Goal: Task Accomplishment & Management: Use online tool/utility

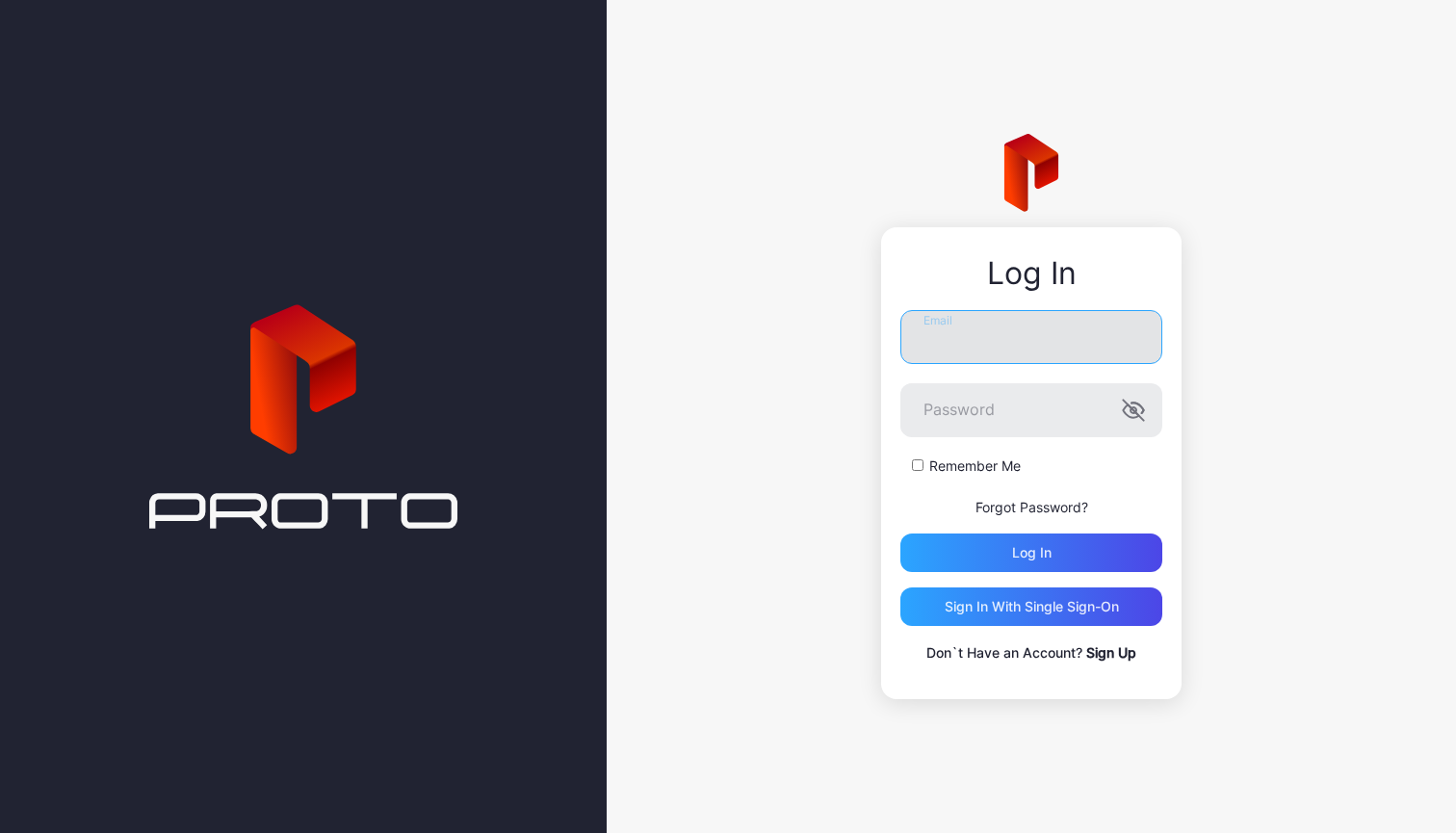
click at [942, 347] on input "Email" at bounding box center [1031, 337] width 262 height 54
type input "**********"
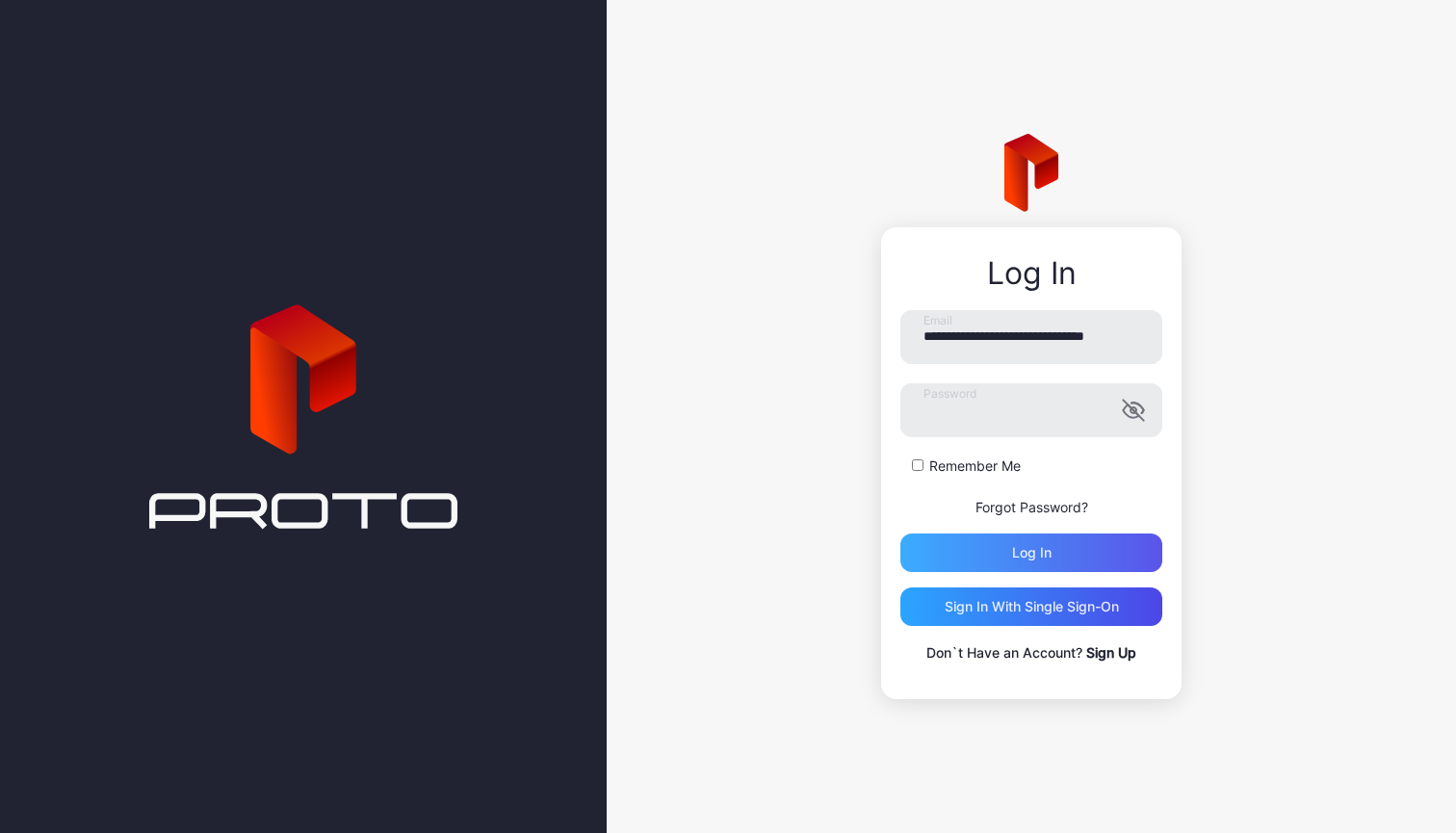
click at [989, 556] on div "Log in" at bounding box center [1031, 552] width 262 height 39
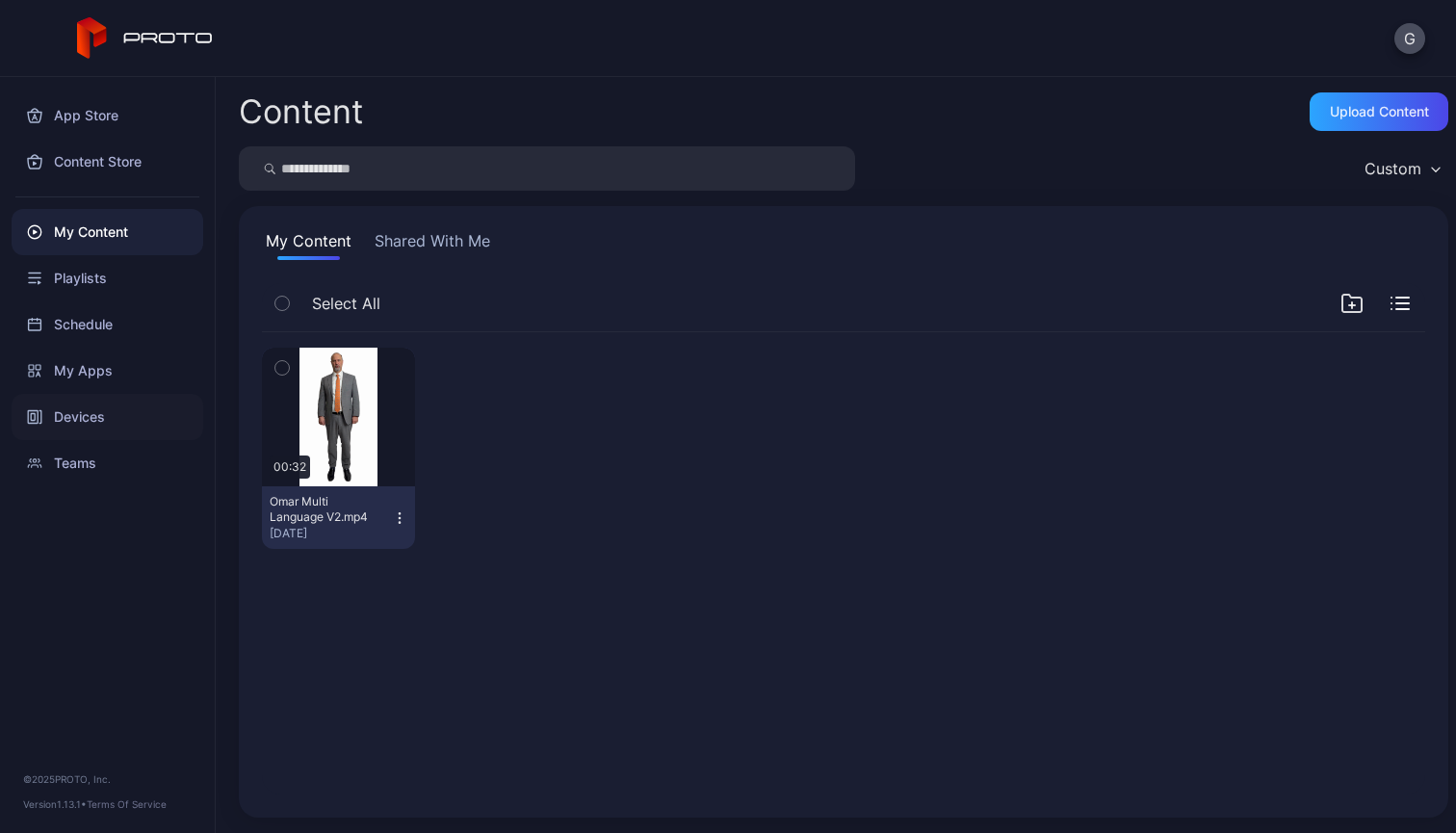
click at [94, 413] on div "Devices" at bounding box center [107, 417] width 192 height 47
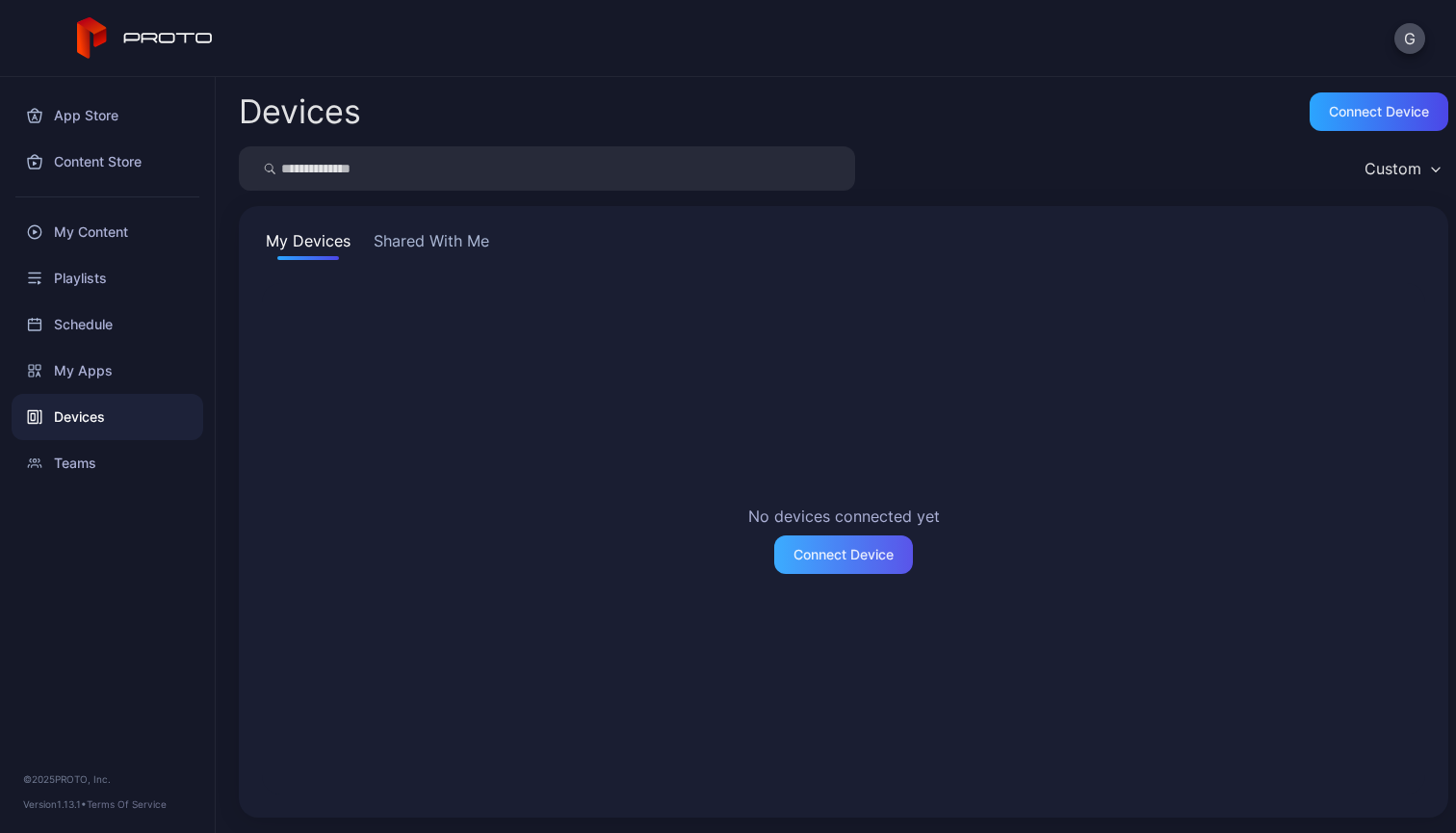
click at [794, 548] on div "Connect Device" at bounding box center [843, 555] width 100 height 16
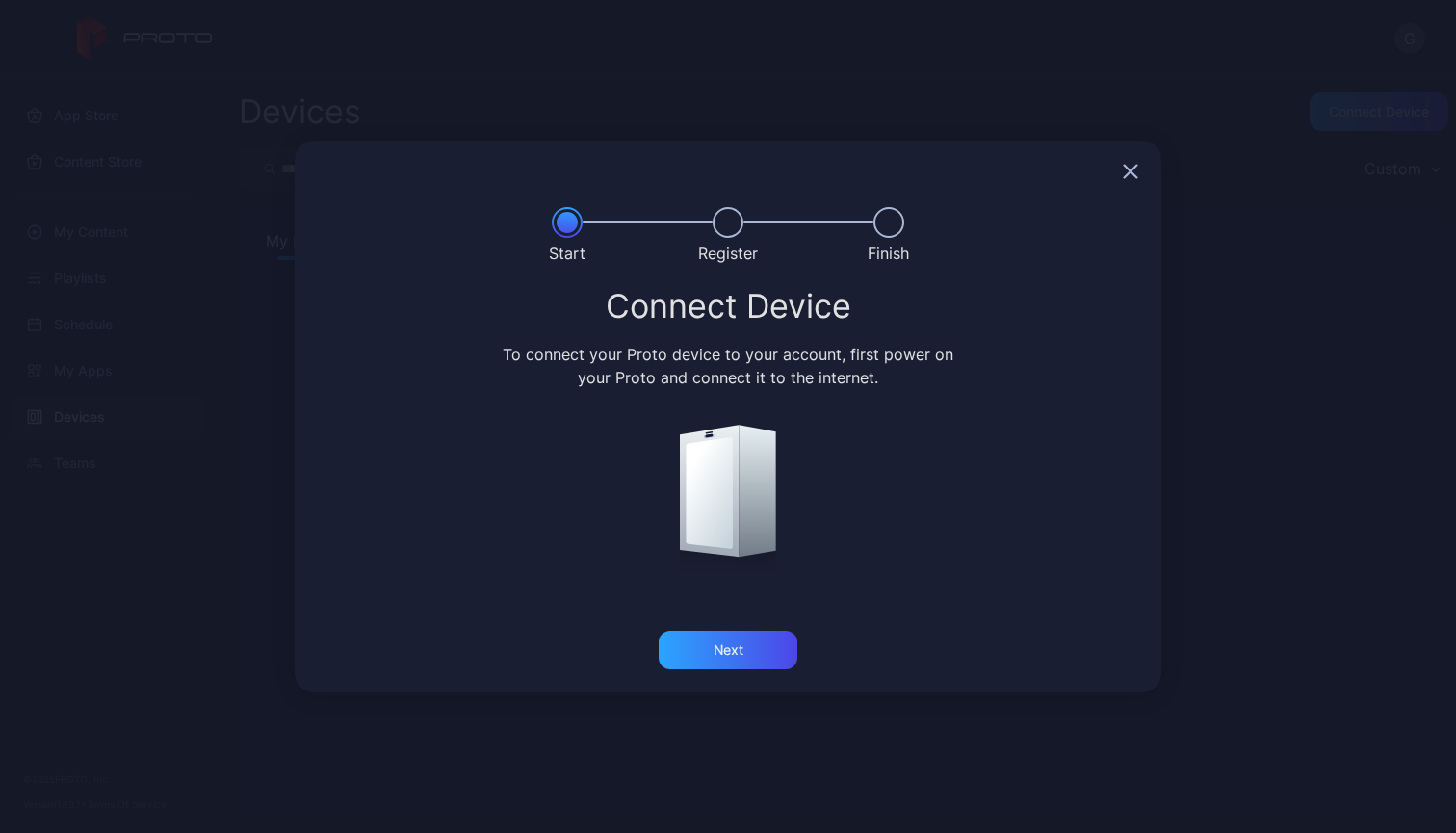
click at [1142, 167] on div at bounding box center [728, 172] width 867 height 62
click at [1121, 167] on div at bounding box center [728, 172] width 867 height 62
click at [1126, 171] on icon "button" at bounding box center [1130, 172] width 16 height 16
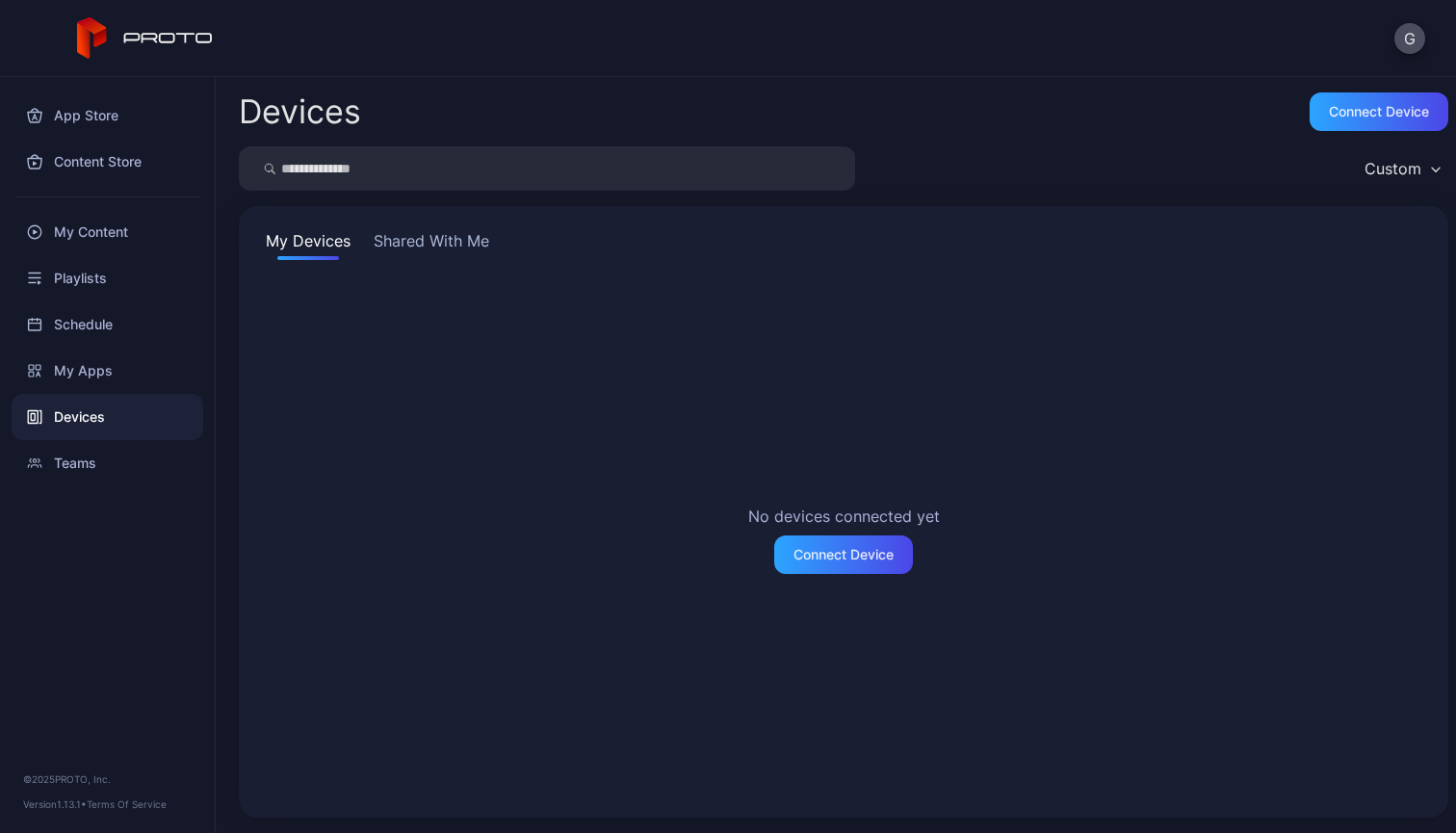
click at [451, 249] on button "Shared With Me" at bounding box center [431, 244] width 123 height 31
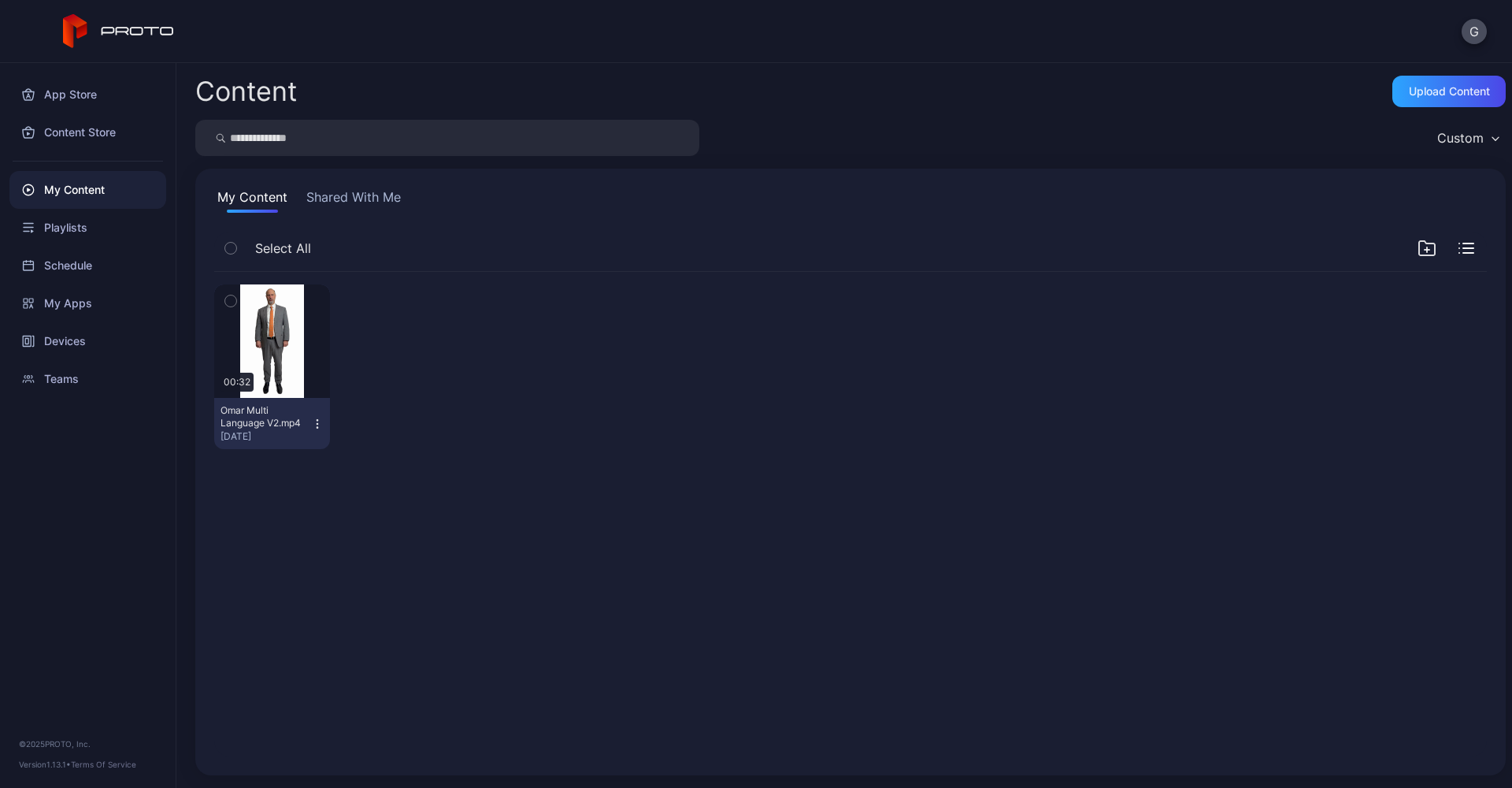
click at [132, 24] on icon at bounding box center [119, 31] width 112 height 35
click at [68, 342] on div "Devices" at bounding box center [88, 341] width 157 height 38
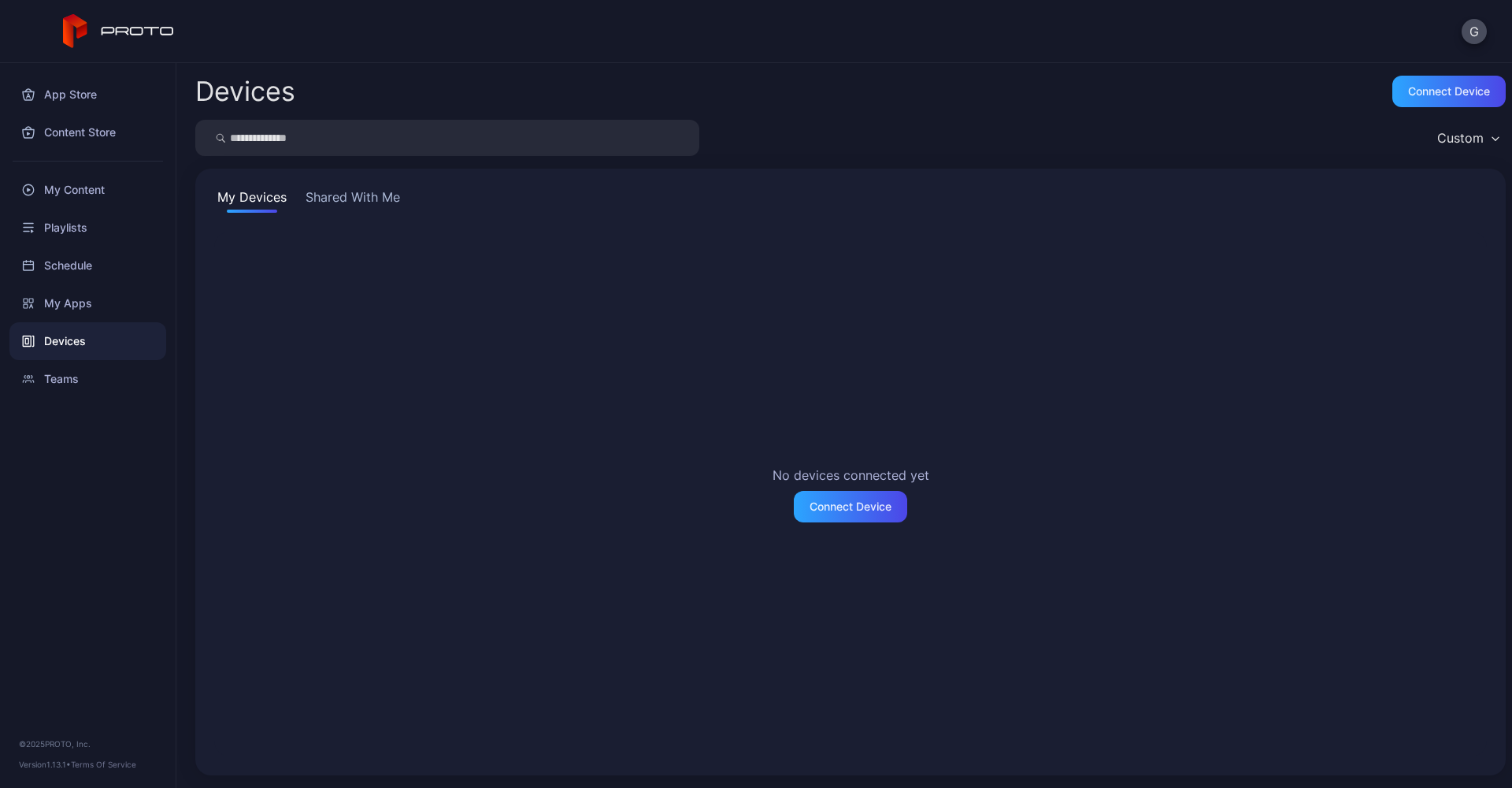
click at [362, 193] on button "Shared With Me" at bounding box center [353, 200] width 101 height 25
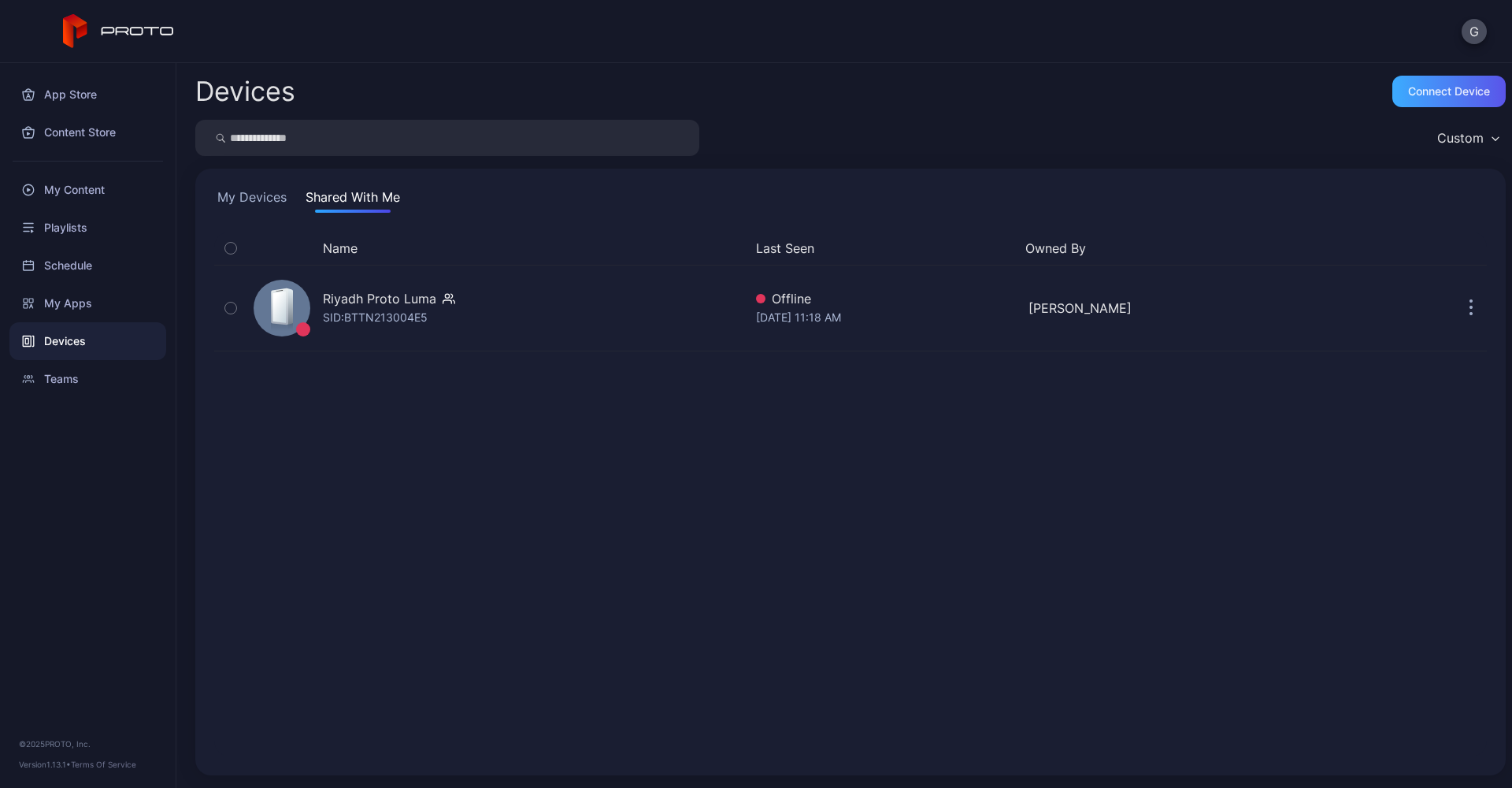
click at [1437, 94] on div "Connect device" at bounding box center [1449, 92] width 82 height 13
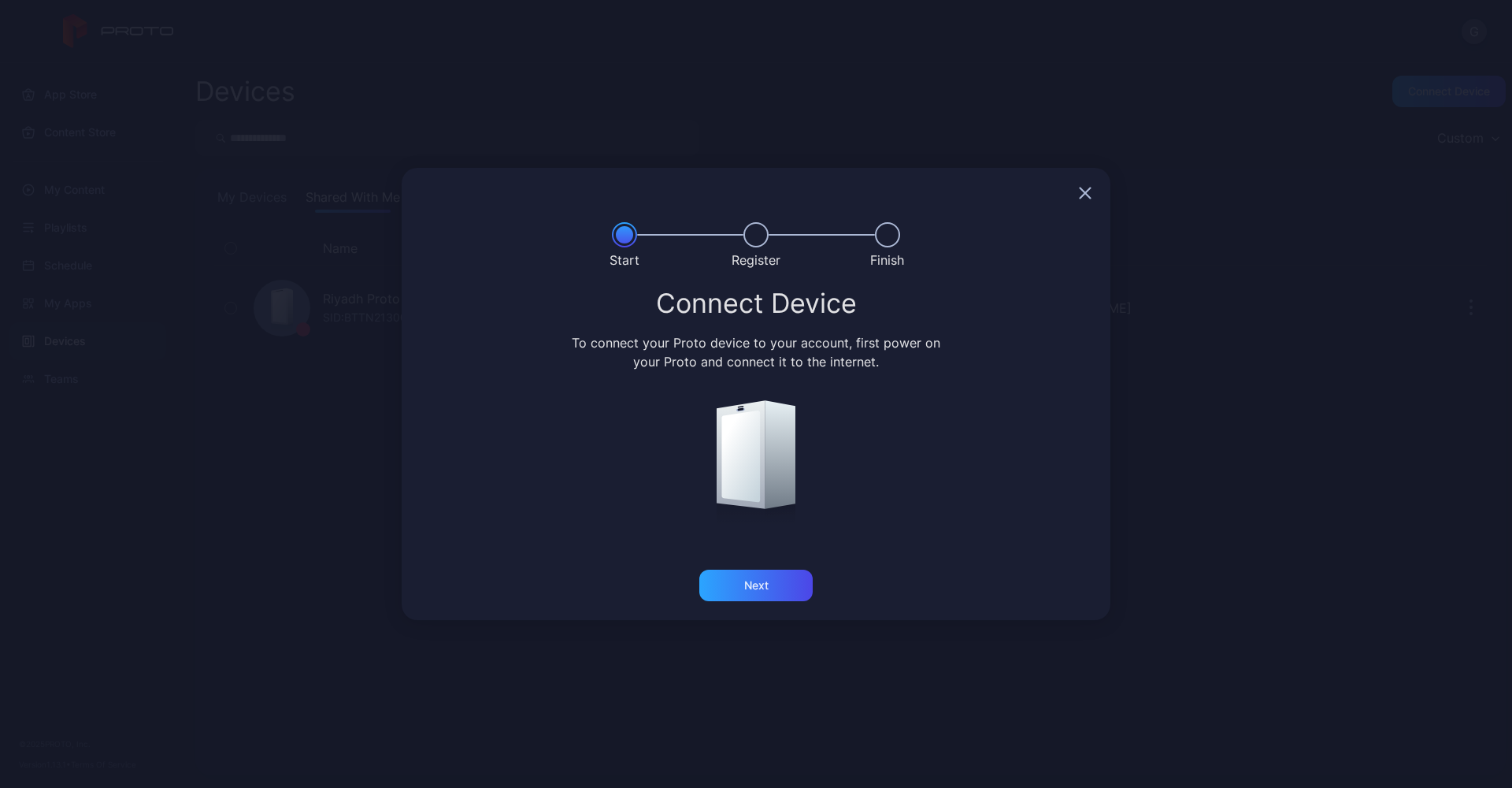
click at [1086, 198] on icon "button" at bounding box center [1085, 193] width 13 height 13
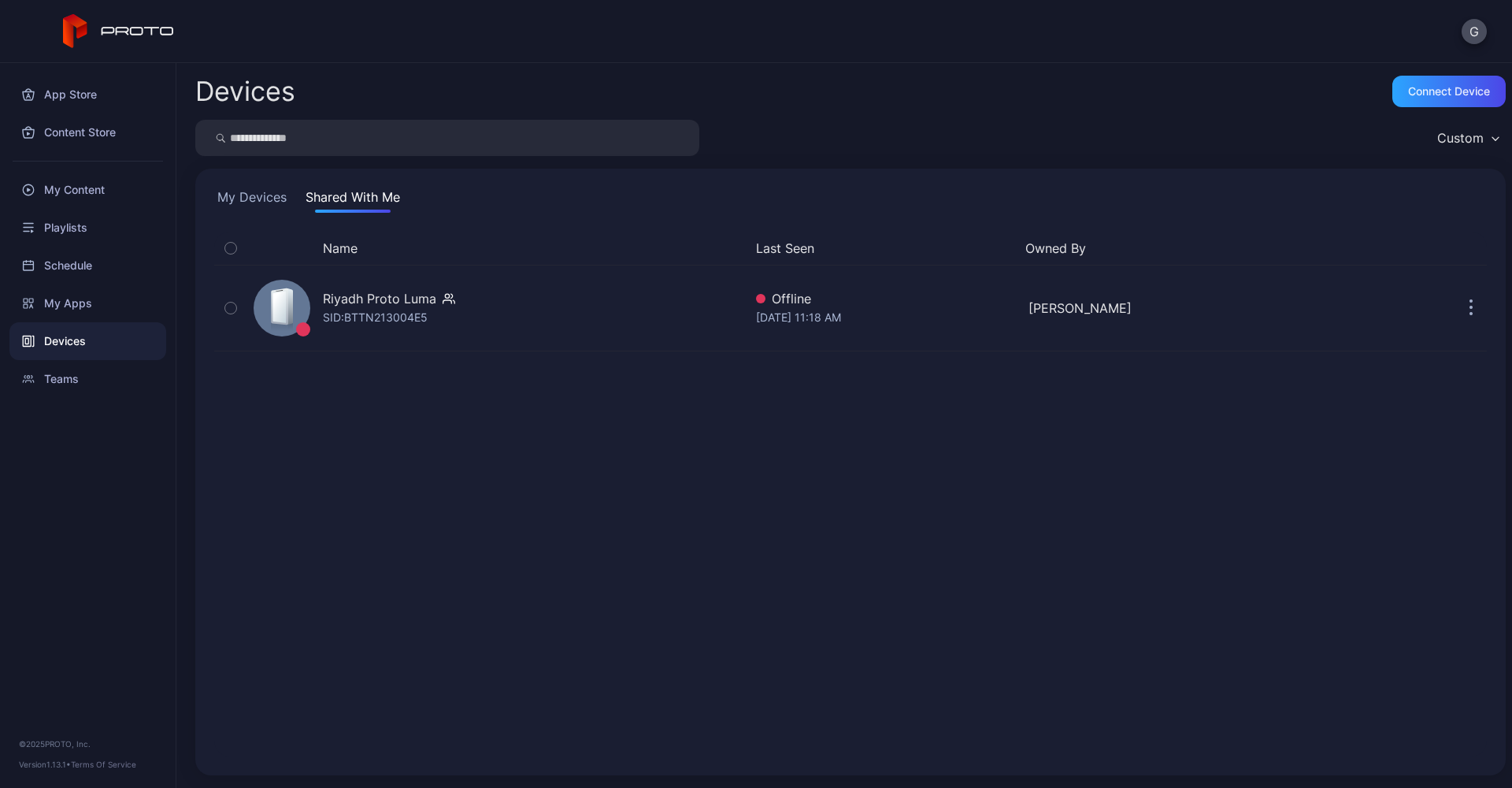
click at [810, 521] on div "Name Last Seen Owned By Riyadh Proto Luma SID: BTTN213004E5 Offline Sep 15, 202…" at bounding box center [851, 494] width 1273 height 525
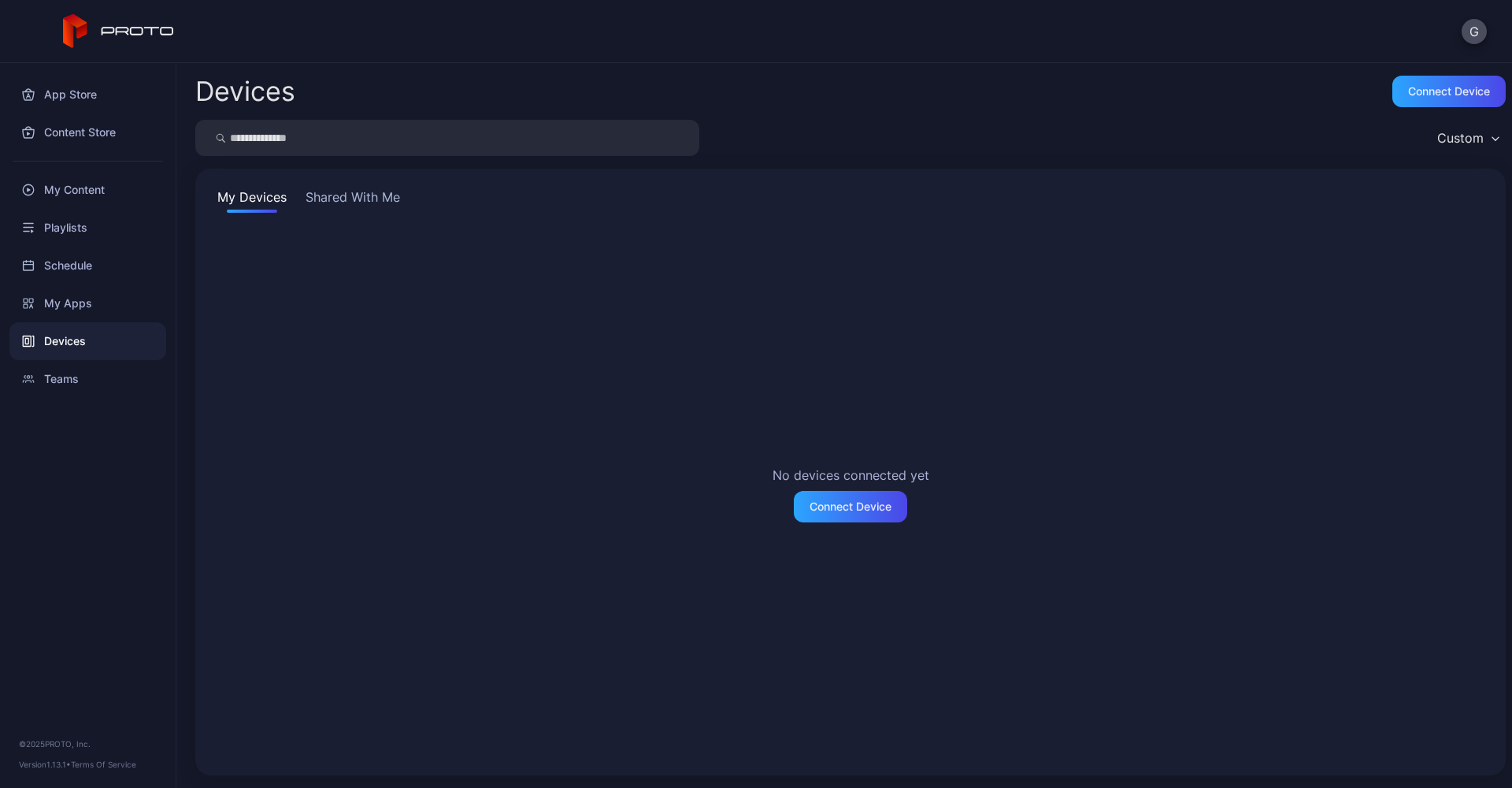
click at [331, 196] on button "Shared With Me" at bounding box center [353, 200] width 101 height 25
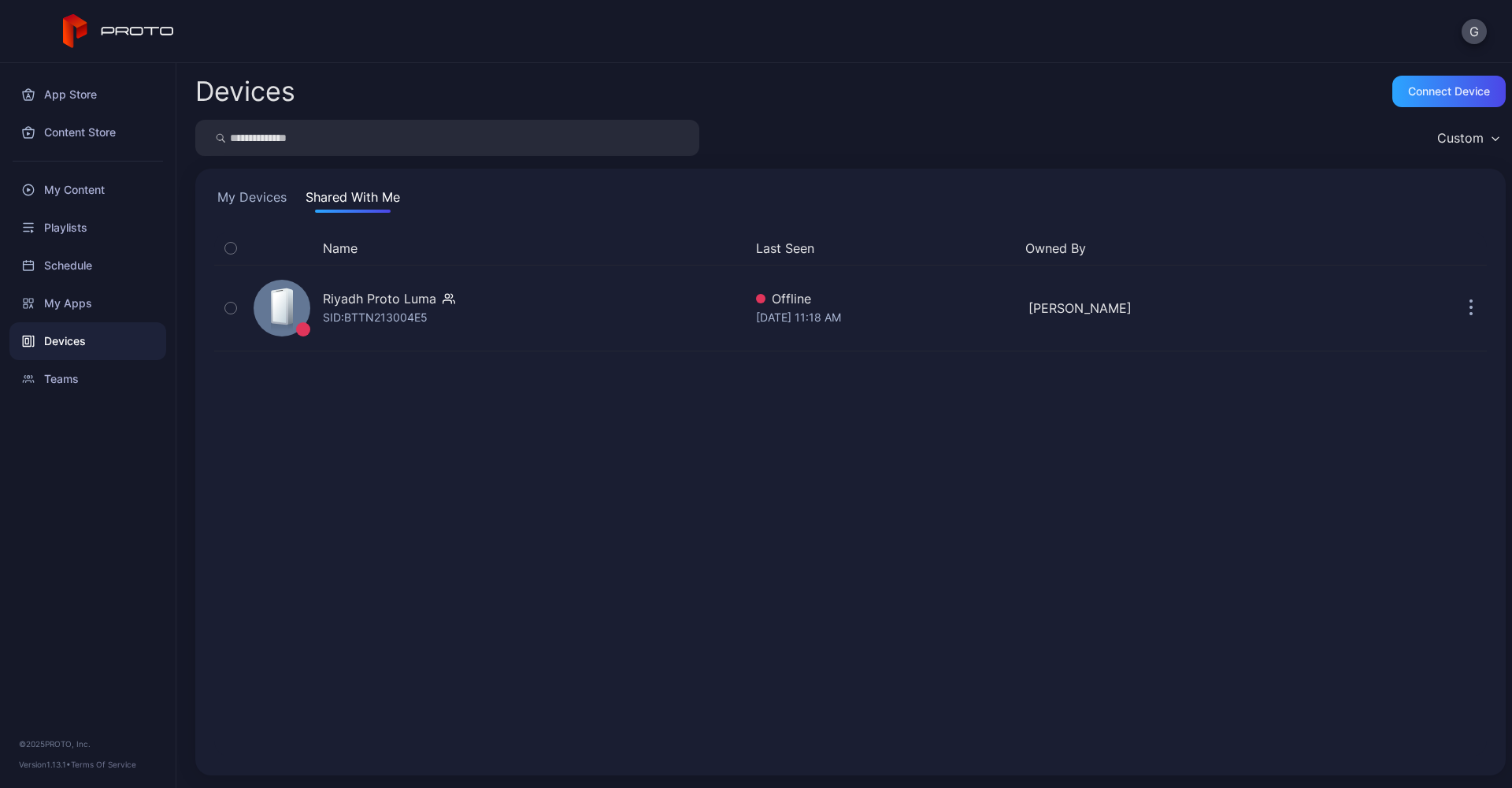
click at [438, 454] on div "Name Last Seen Owned By Riyadh Proto Luma SID: BTTN213004E5 Offline Sep 15, 202…" at bounding box center [851, 494] width 1273 height 525
click at [483, 482] on div "Name Last Seen Owned By Riyadh Proto Luma SID: BTTN213004E5 Offline Sep 15, 202…" at bounding box center [851, 494] width 1273 height 525
click at [476, 421] on div "Name Last Seen Owned By Riyadh Proto Luma SID: BTTN213004E5 Offline Sep 15, 202…" at bounding box center [851, 494] width 1273 height 525
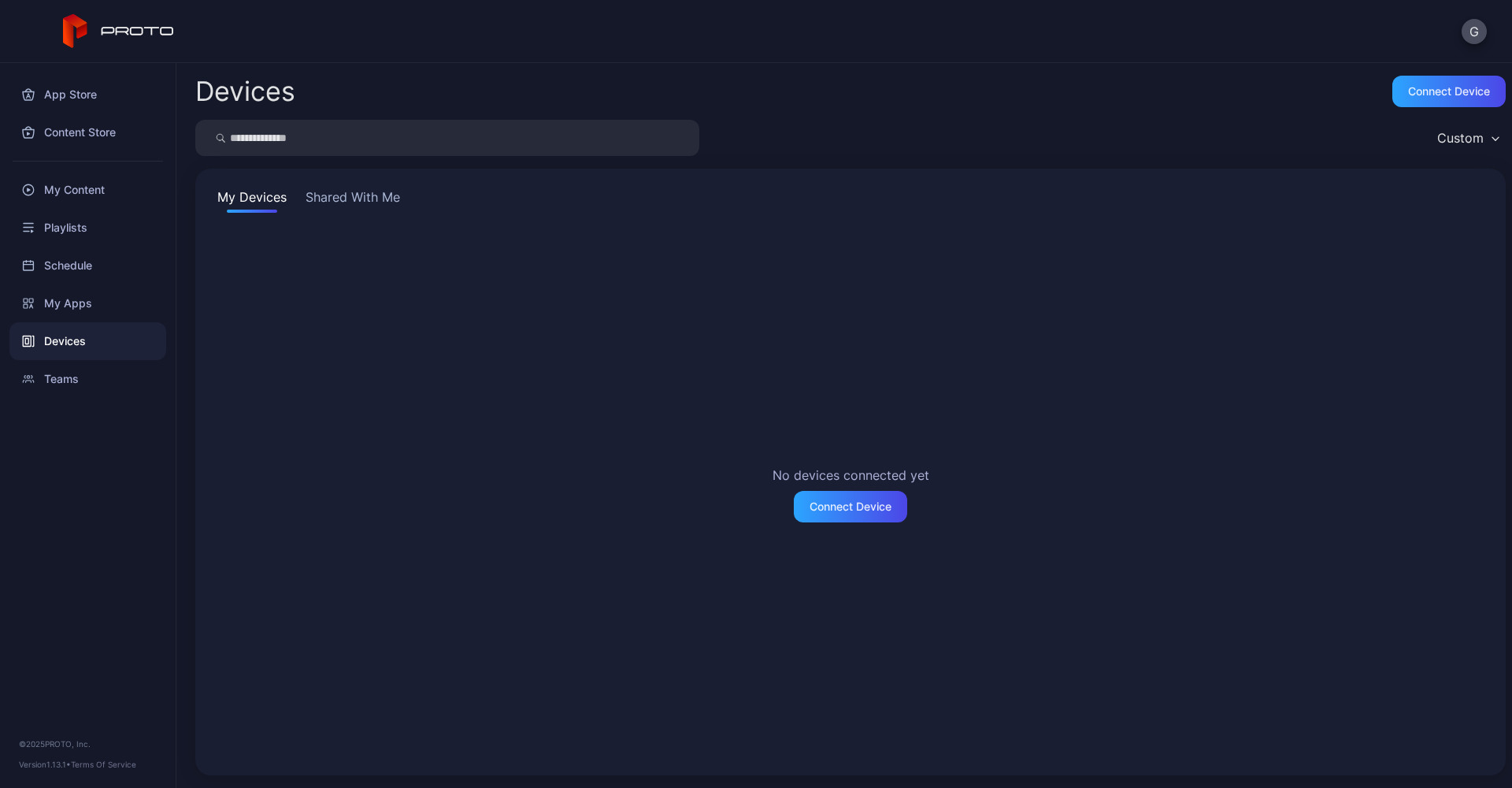
click at [374, 198] on button "Shared With Me" at bounding box center [353, 200] width 101 height 25
click at [359, 216] on div "My Devices Shared With Me No devices connected yet Connect Device" at bounding box center [850, 471] width 1311 height 607
click at [356, 196] on button "Shared With Me" at bounding box center [353, 200] width 101 height 25
click at [379, 212] on button "Shared With Me" at bounding box center [353, 200] width 101 height 25
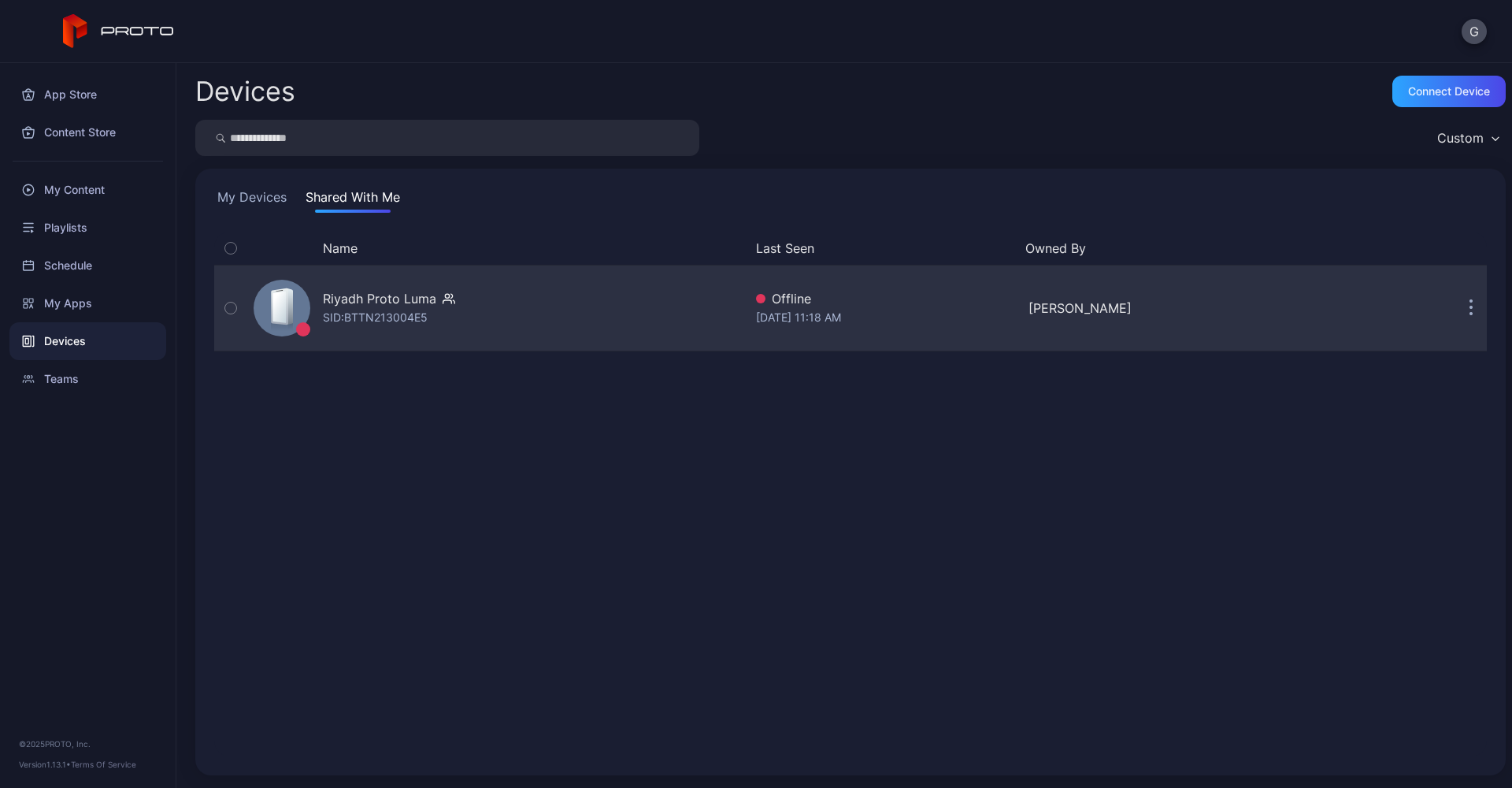
click at [415, 314] on div "SID: BTTN213004E5" at bounding box center [375, 317] width 105 height 19
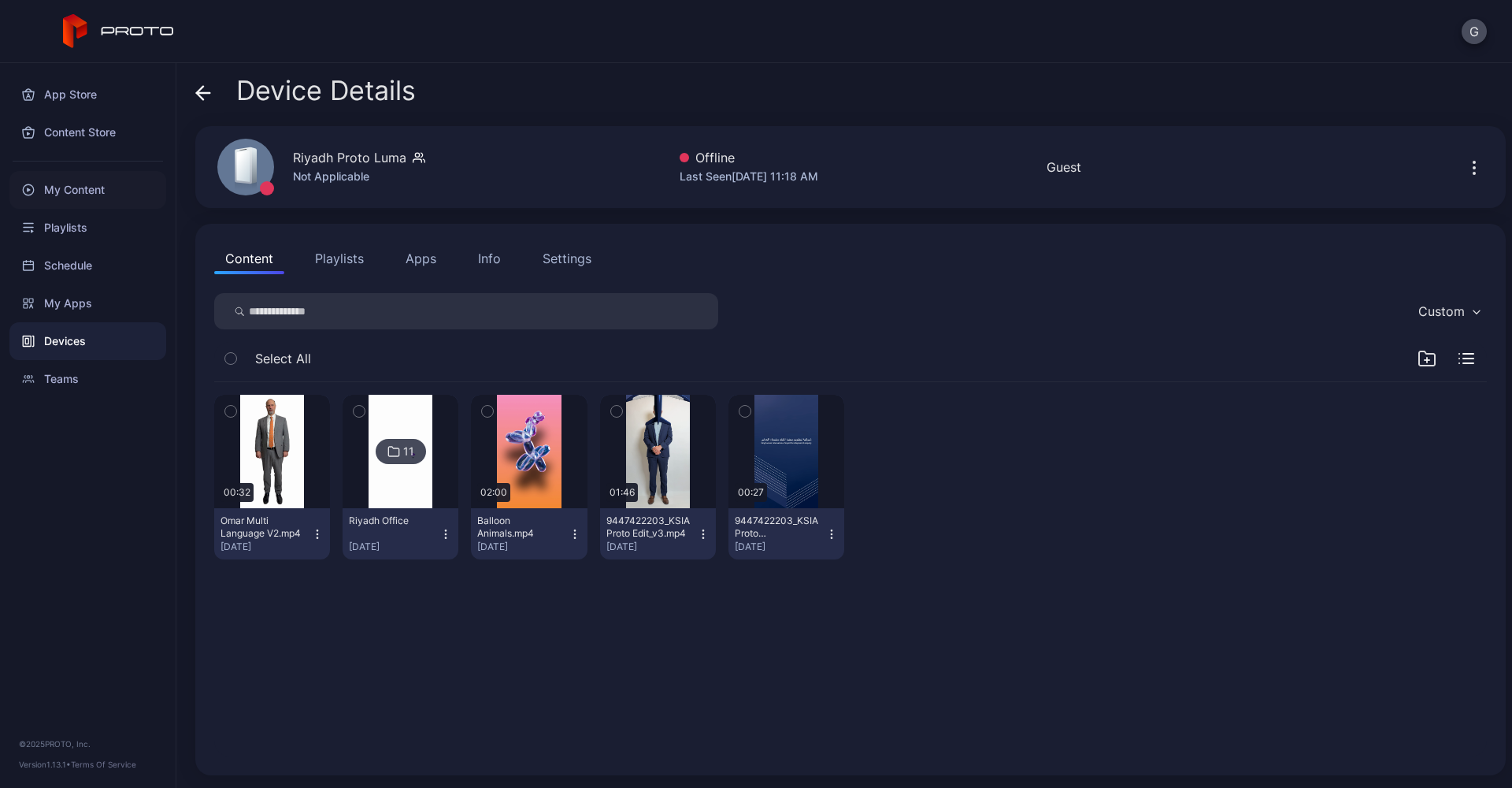
click at [101, 179] on div "My Content" at bounding box center [88, 189] width 157 height 38
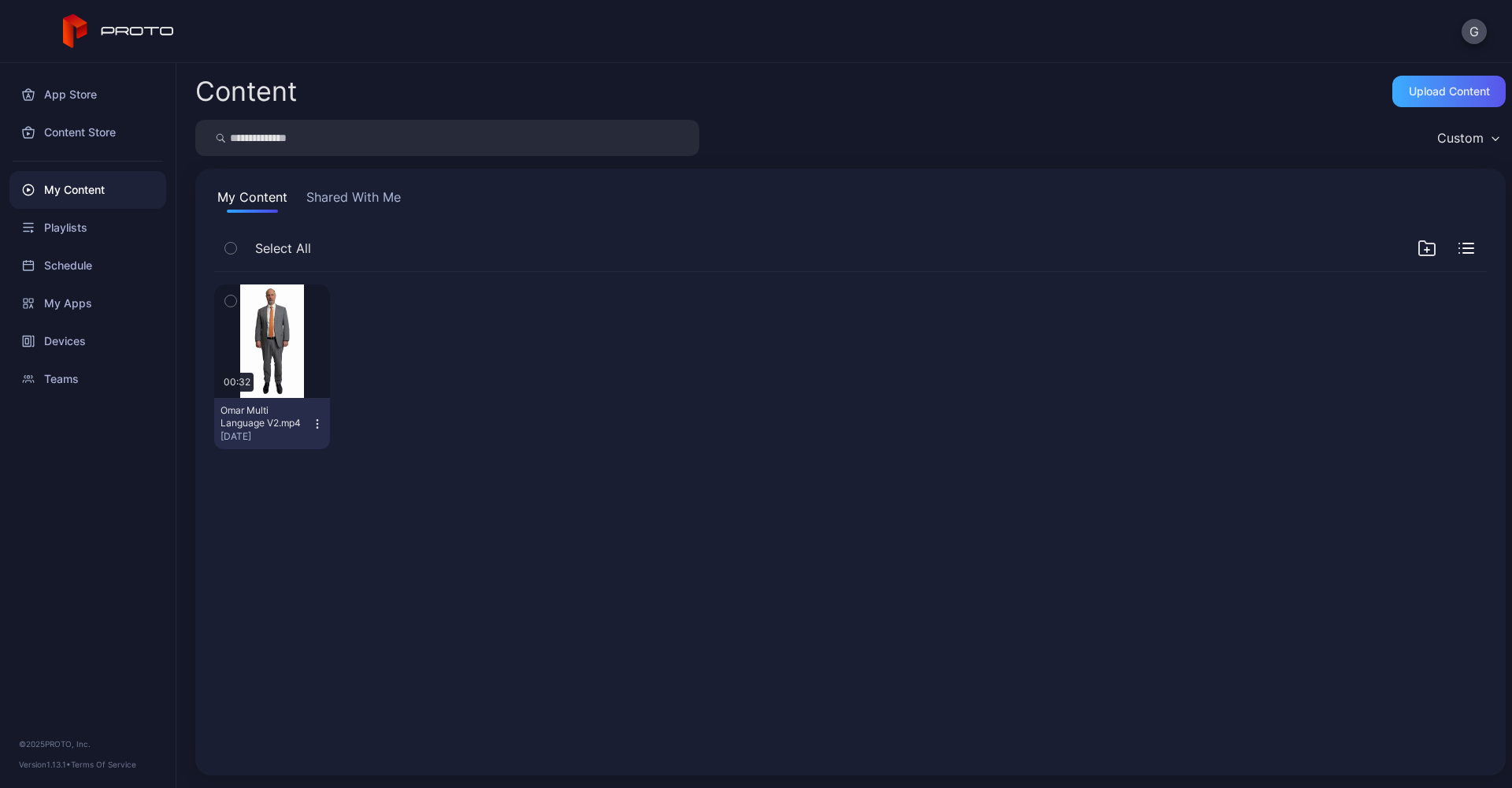
click at [1454, 89] on div "Upload Content" at bounding box center [1449, 92] width 81 height 13
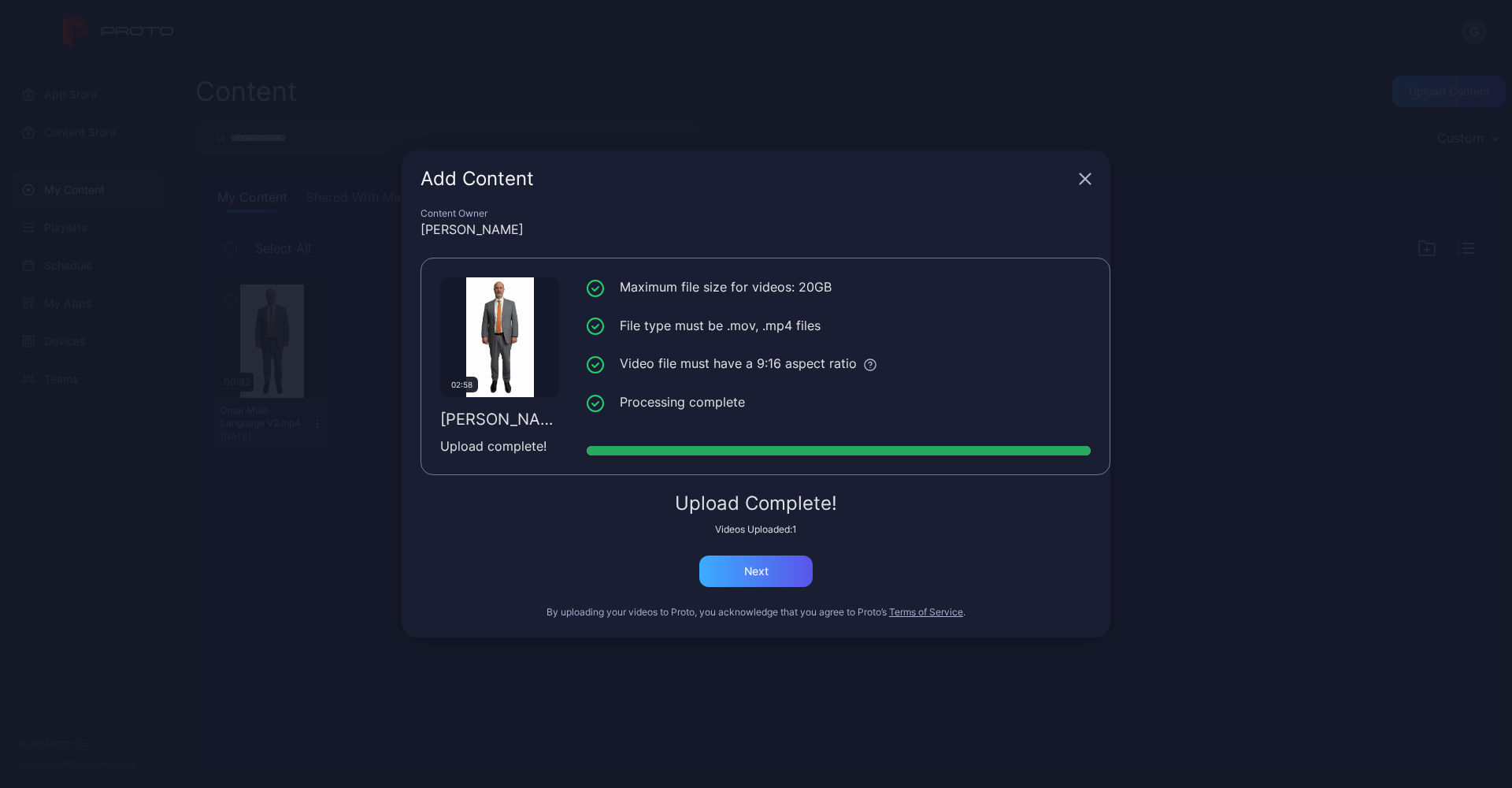
click at [796, 568] on div "Next" at bounding box center [756, 571] width 114 height 32
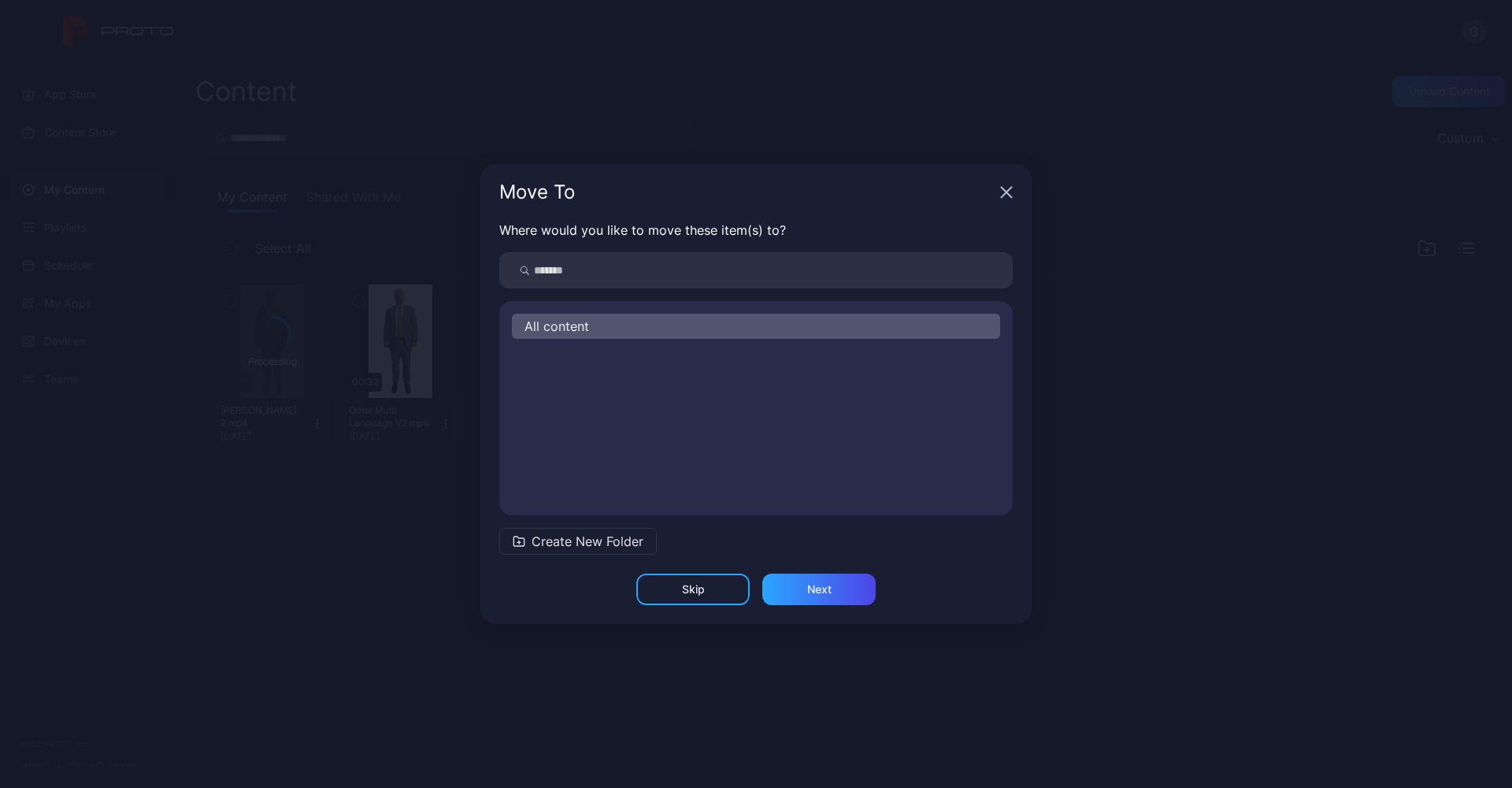
click at [736, 327] on div "All content" at bounding box center [756, 326] width 488 height 25
click at [812, 597] on div "Next" at bounding box center [819, 589] width 114 height 32
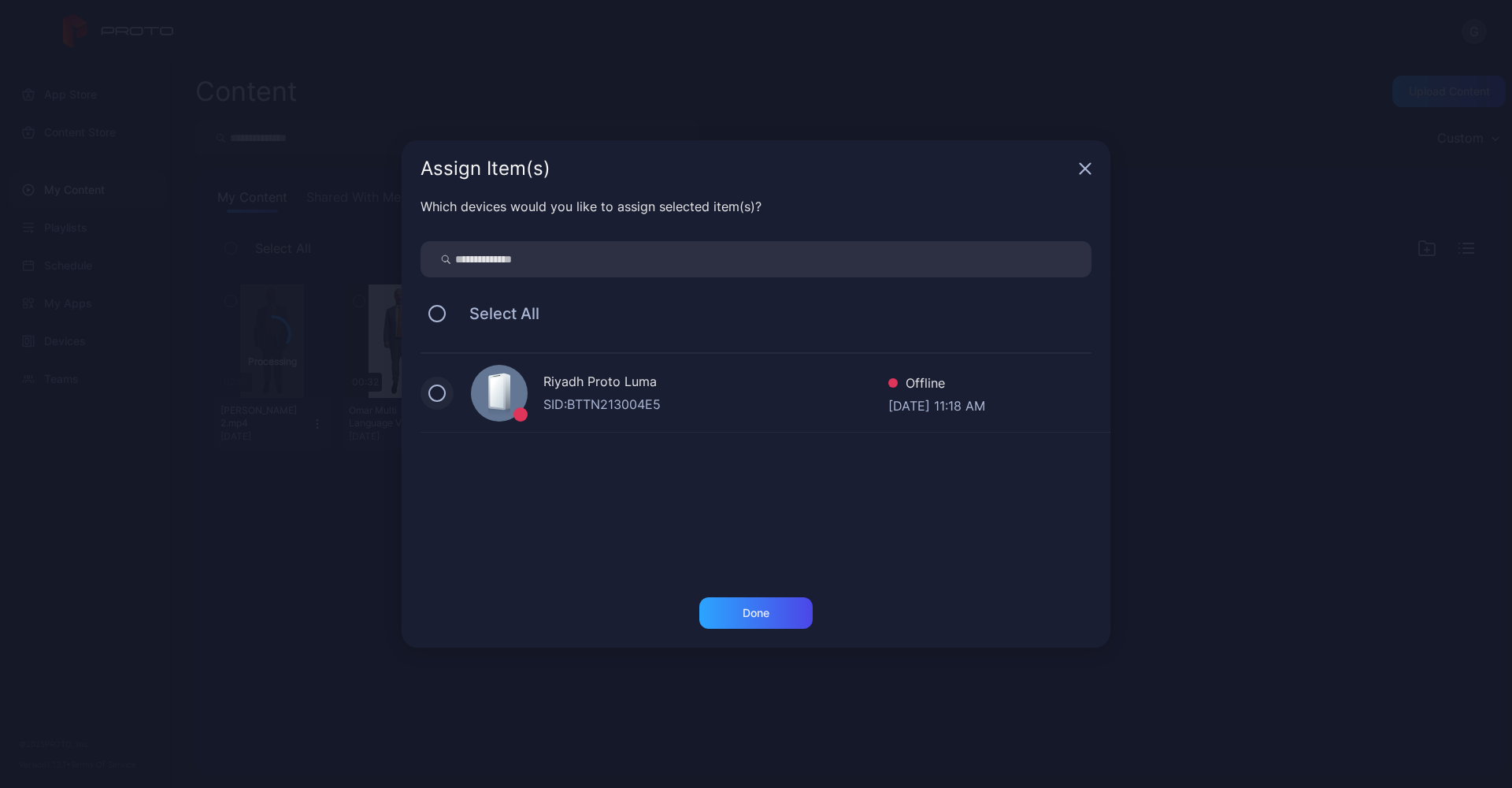
click at [440, 388] on button at bounding box center [436, 392] width 17 height 17
click at [731, 608] on div "Done" at bounding box center [756, 613] width 114 height 32
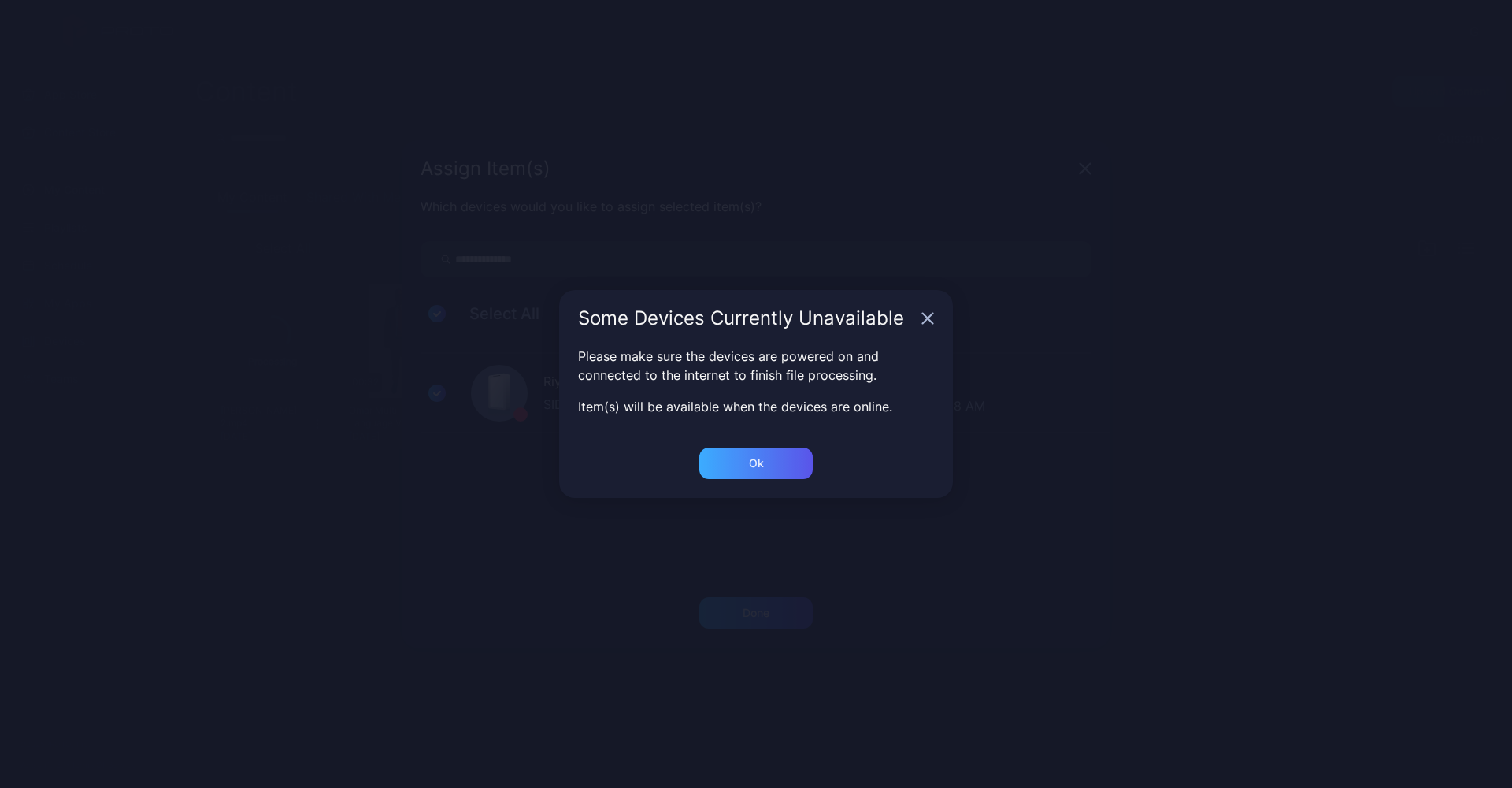
click at [743, 460] on div "Ok" at bounding box center [756, 463] width 114 height 32
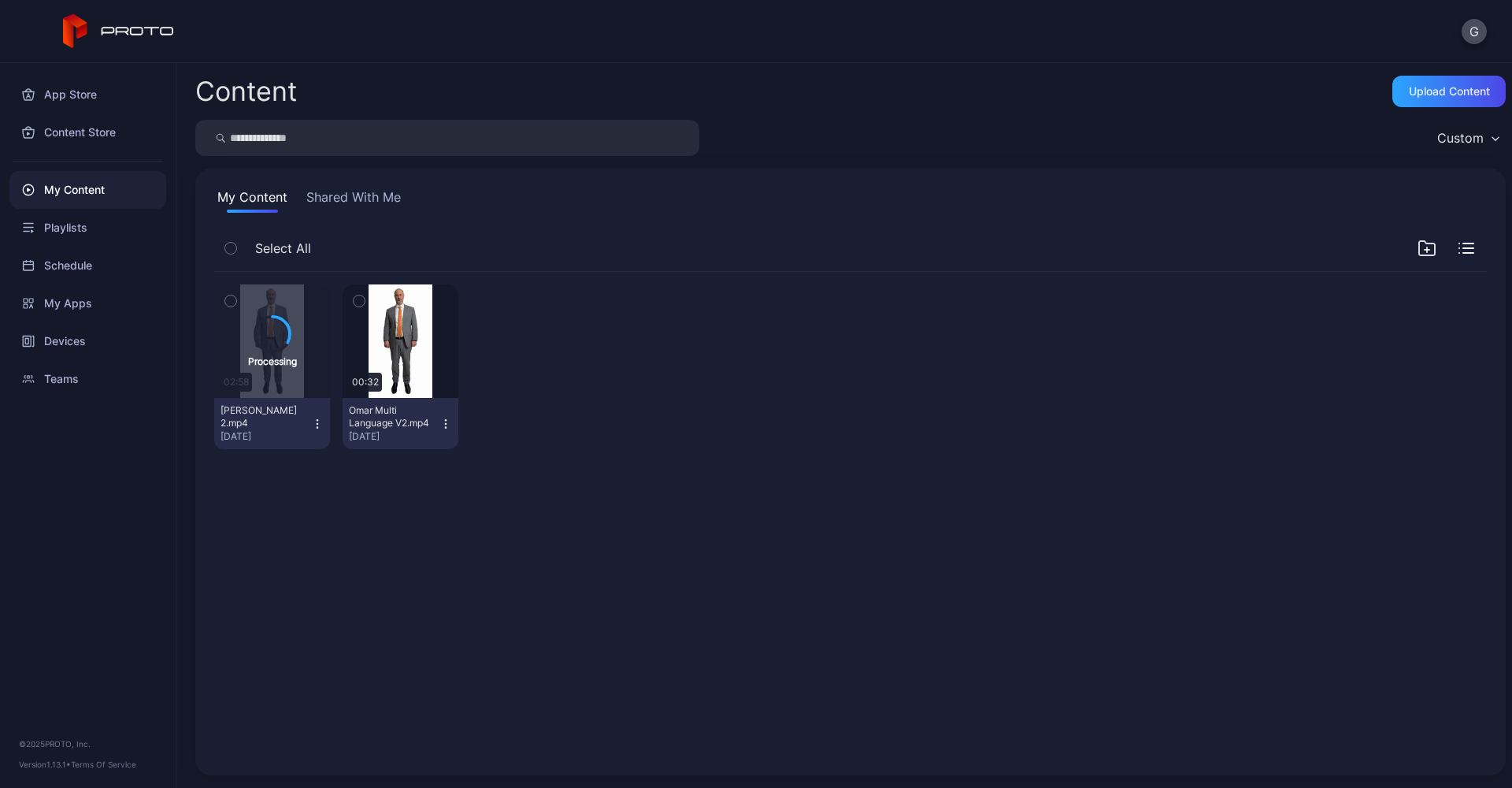
click at [417, 582] on div "Processing 02:58 [PERSON_NAME] 2.mp4 [DATE] Preview 00:32 Omar Multi Language V…" at bounding box center [851, 513] width 1298 height 509
click at [93, 227] on div "Playlists" at bounding box center [88, 227] width 157 height 38
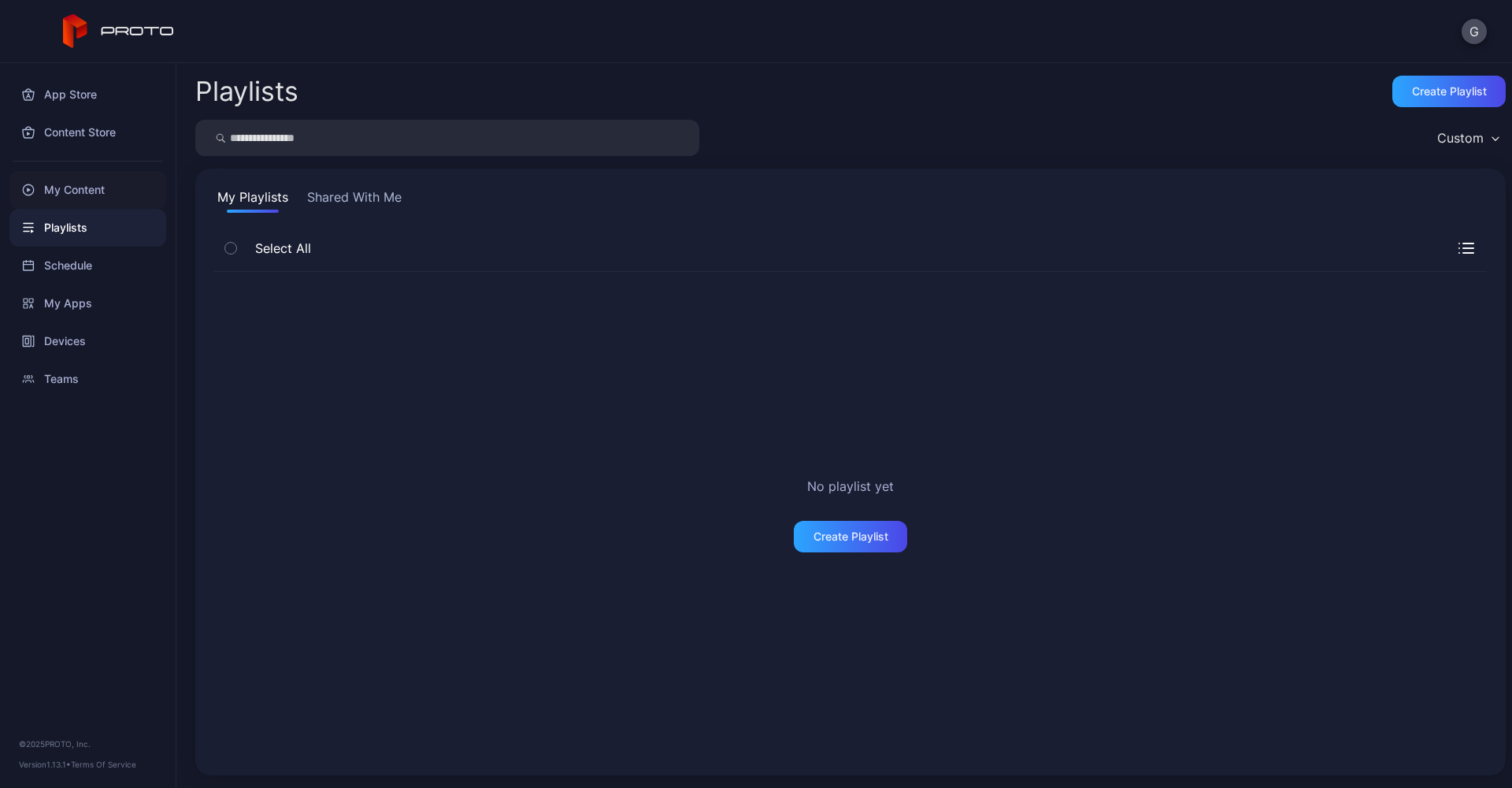
click at [84, 193] on div "My Content" at bounding box center [88, 189] width 157 height 38
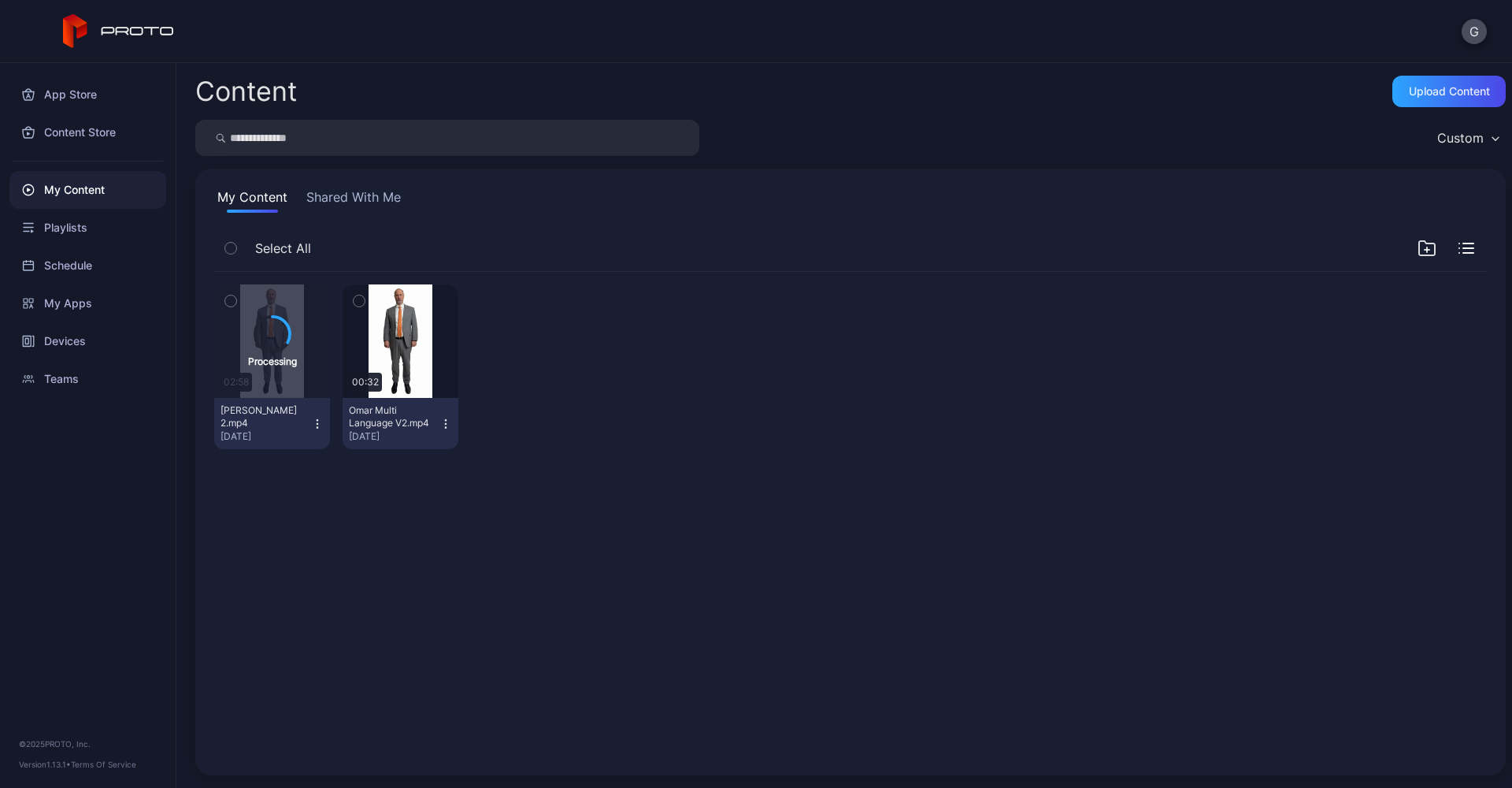
click at [245, 559] on div "Processing 02:58 [PERSON_NAME] 2.mp4 [DATE] Preview 00:32 Omar Multi Language V…" at bounding box center [851, 513] width 1298 height 509
